Goal: Navigation & Orientation: Understand site structure

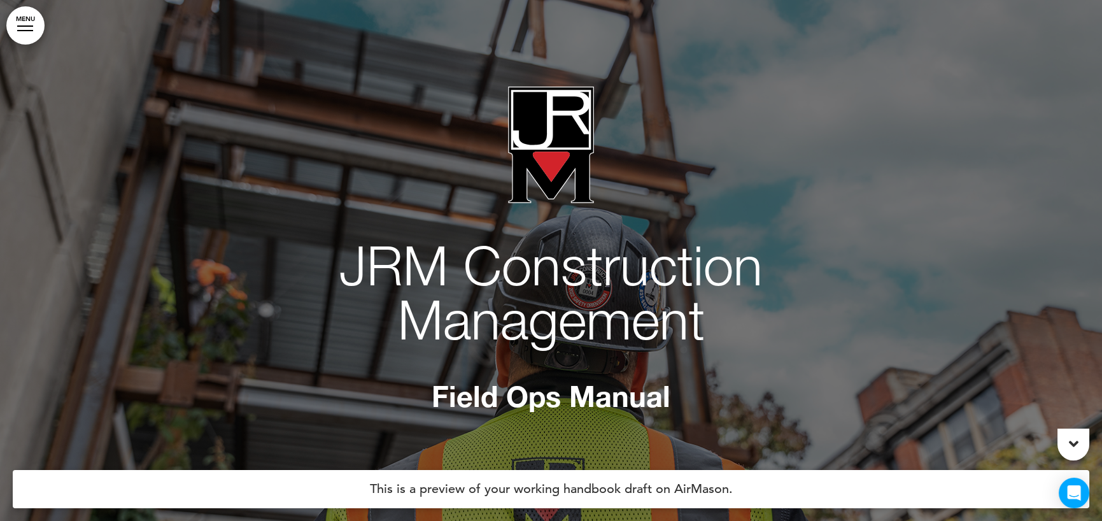
click at [33, 26] on link "MENU" at bounding box center [25, 25] width 38 height 38
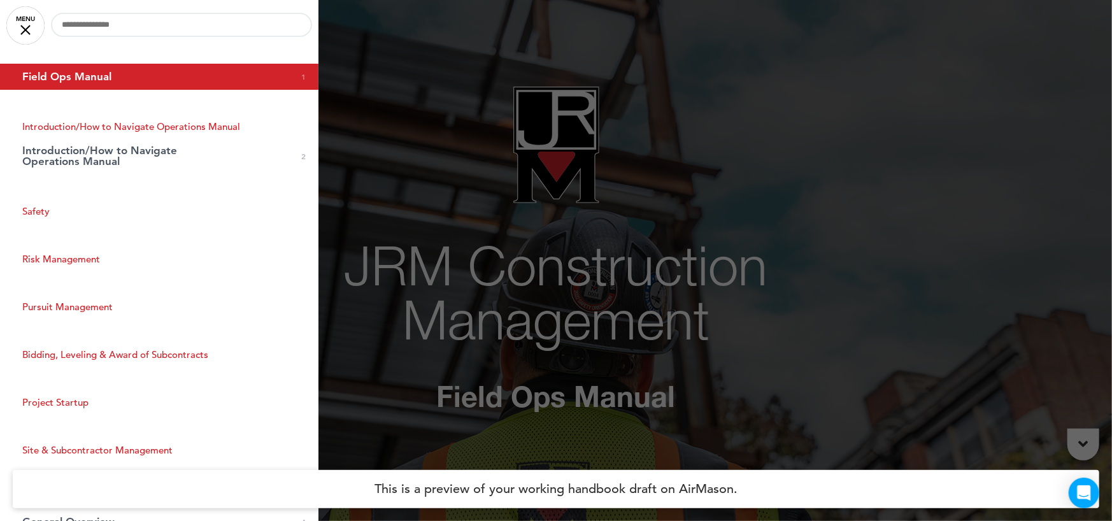
click at [34, 24] on link "MENU" at bounding box center [25, 25] width 38 height 38
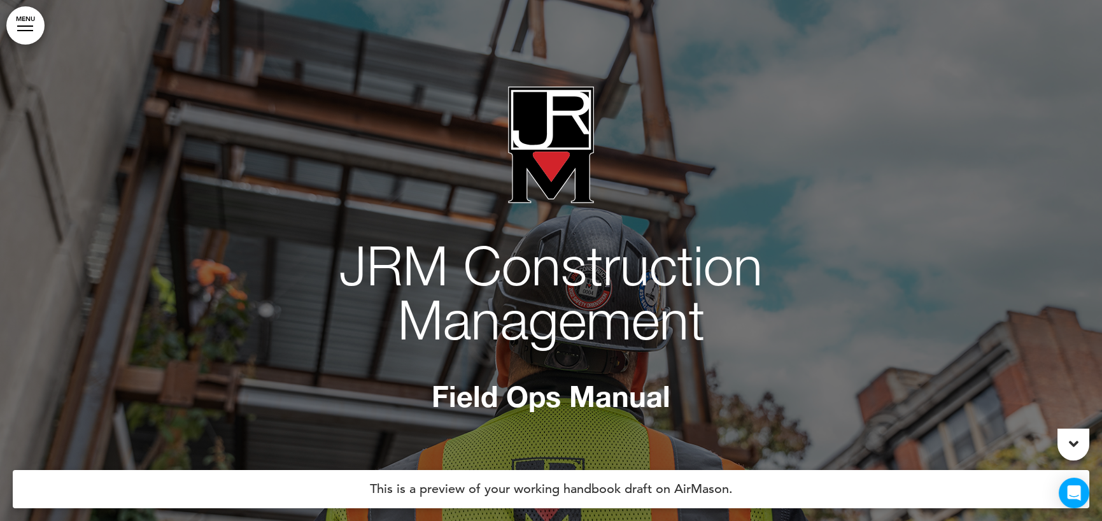
click at [34, 24] on link "MENU" at bounding box center [25, 25] width 38 height 38
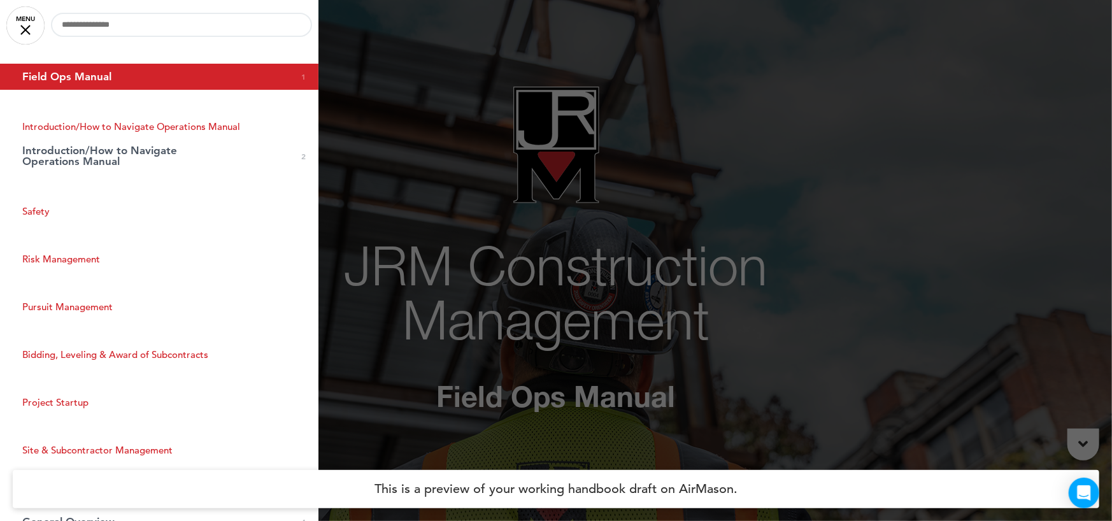
click at [841, 171] on div at bounding box center [556, 260] width 1112 height 521
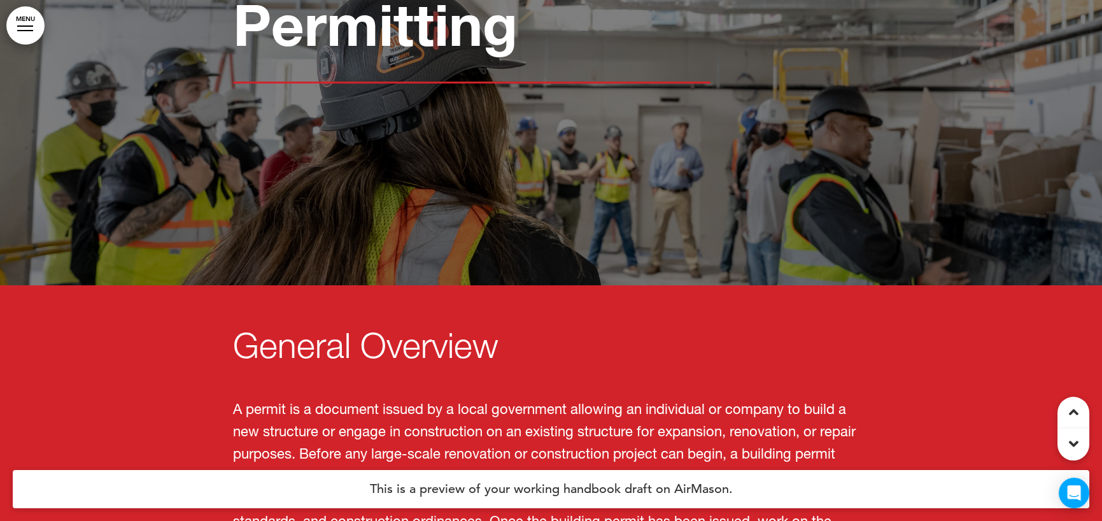
scroll to position [1274, 0]
